Goal: Information Seeking & Learning: Learn about a topic

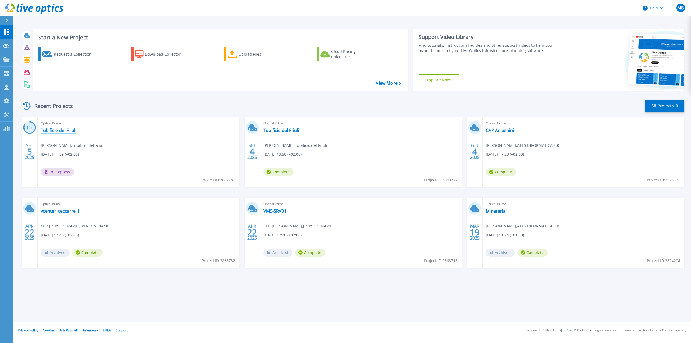
click at [54, 131] on link "Tubificio del Friuli" at bounding box center [59, 130] width 36 height 5
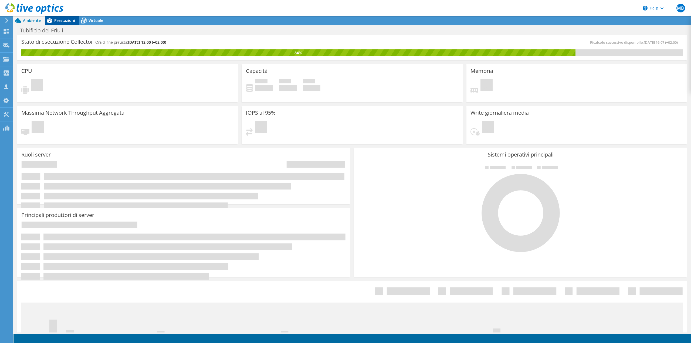
click at [64, 19] on span "Prestazioni" at bounding box center [64, 20] width 21 height 5
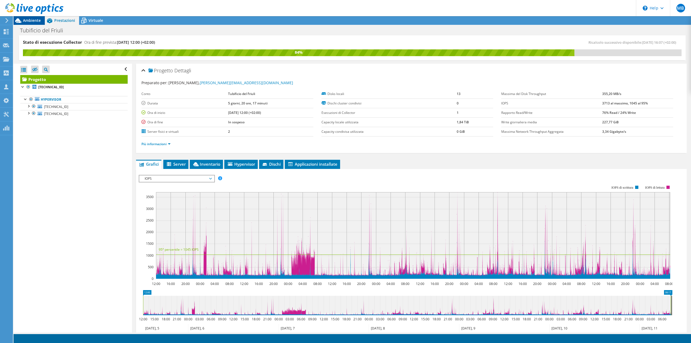
click at [29, 21] on span "Ambiente" at bounding box center [32, 20] width 18 height 5
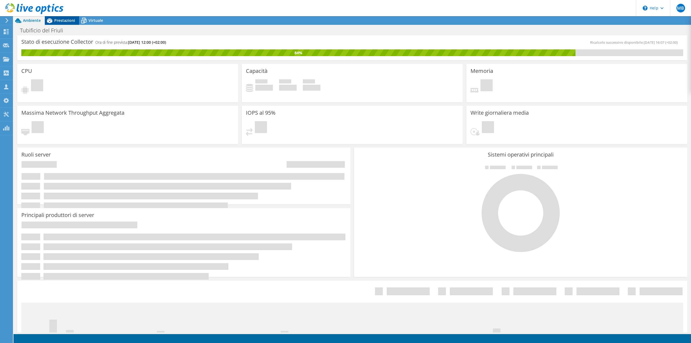
click at [66, 20] on span "Prestazioni" at bounding box center [64, 20] width 21 height 5
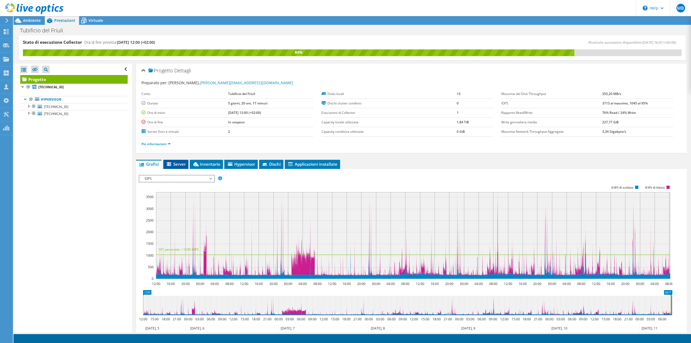
click at [173, 162] on span "Server" at bounding box center [176, 163] width 20 height 5
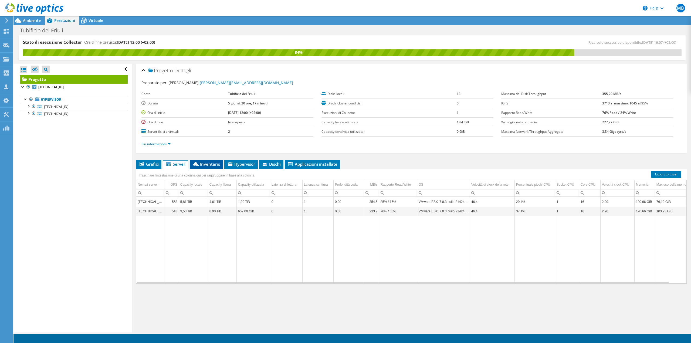
click at [214, 166] on span "Inventario" at bounding box center [207, 163] width 28 height 5
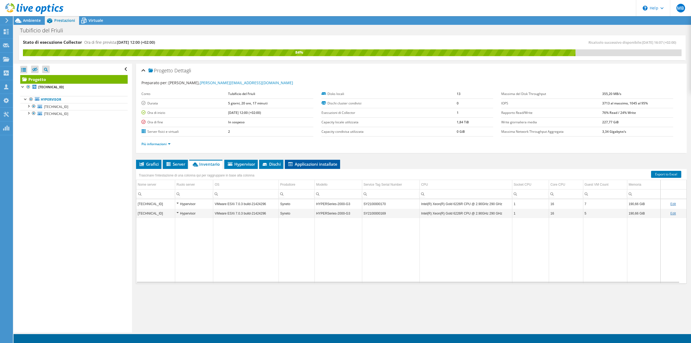
click at [309, 164] on span "Applicazioni installate" at bounding box center [313, 163] width 50 height 5
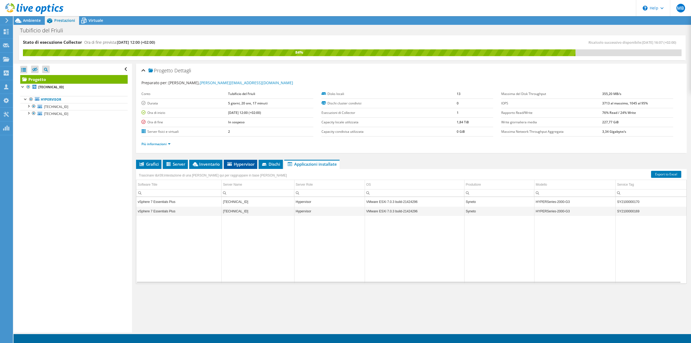
click at [239, 163] on span "Hypervisor" at bounding box center [241, 163] width 28 height 5
